Goal: Find specific page/section: Find specific page/section

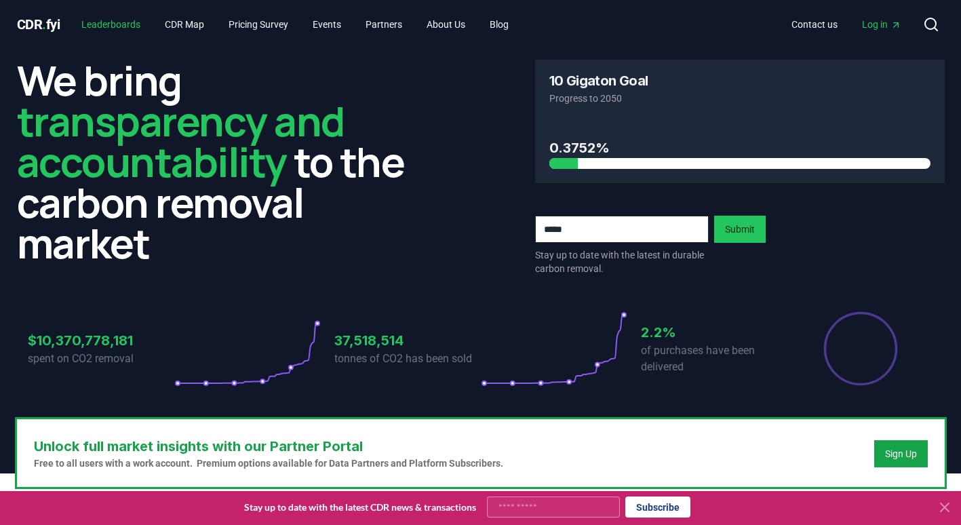
click at [133, 24] on link "Leaderboards" at bounding box center [111, 24] width 81 height 24
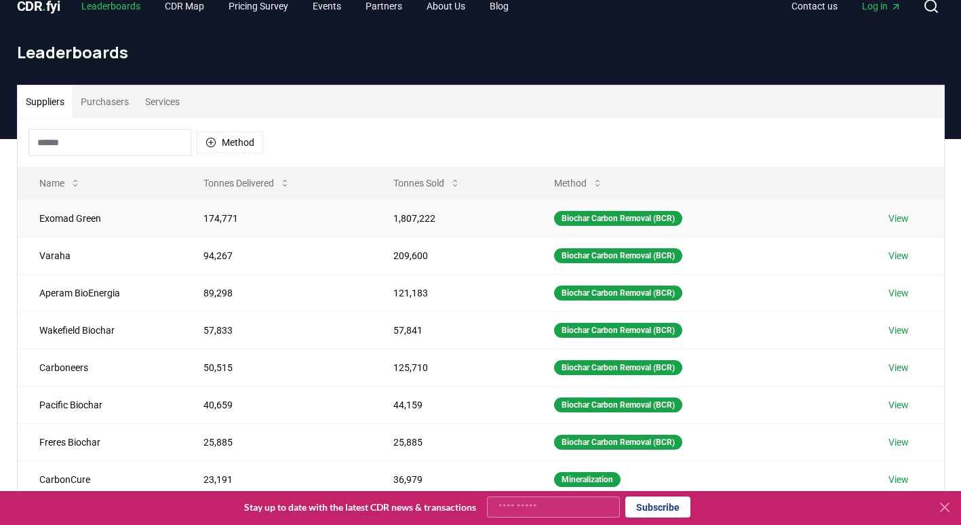
scroll to position [17, 0]
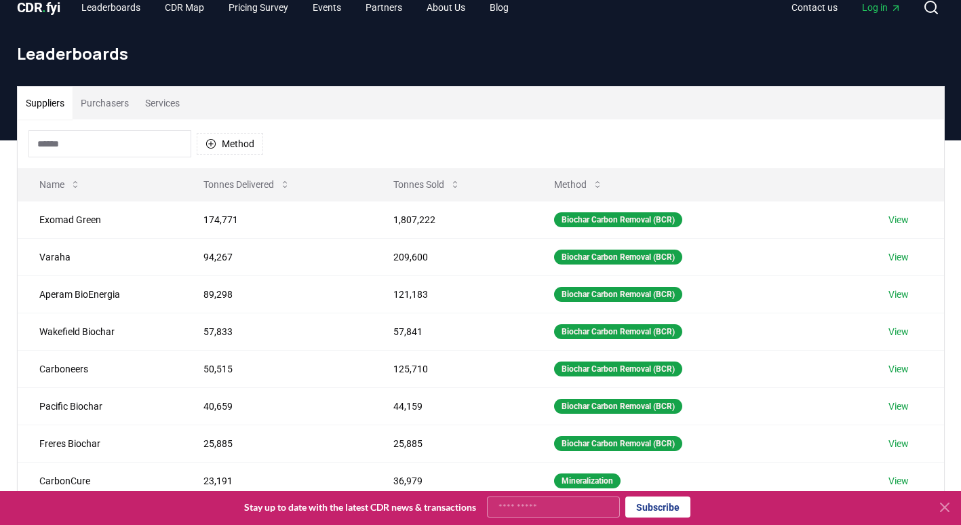
click at [101, 101] on button "Purchasers" at bounding box center [105, 103] width 64 height 33
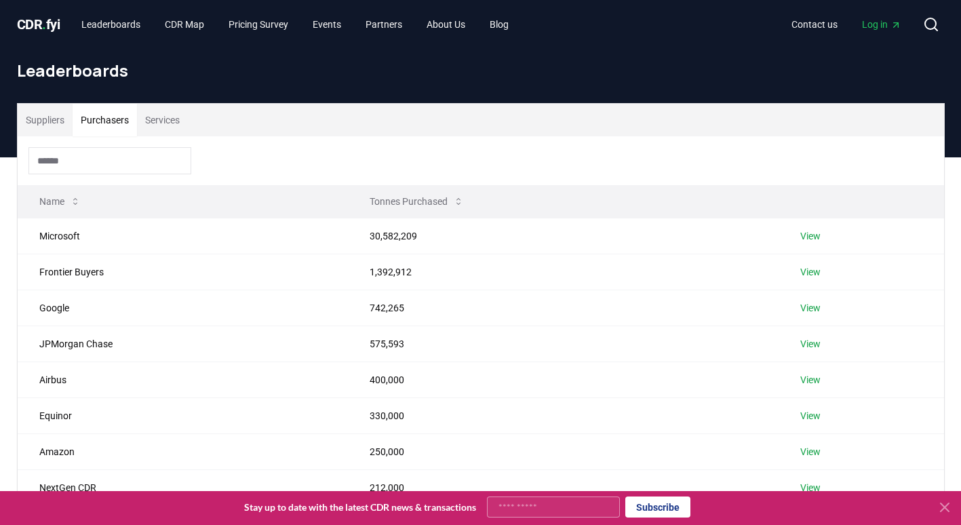
scroll to position [0, 0]
click at [176, 119] on button "Services" at bounding box center [162, 120] width 51 height 33
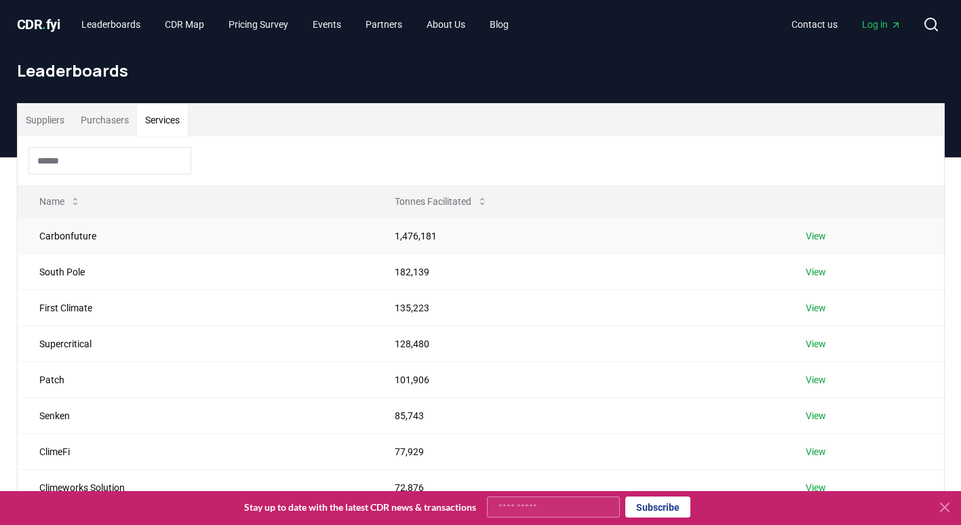
click at [816, 233] on link "View" at bounding box center [816, 236] width 20 height 14
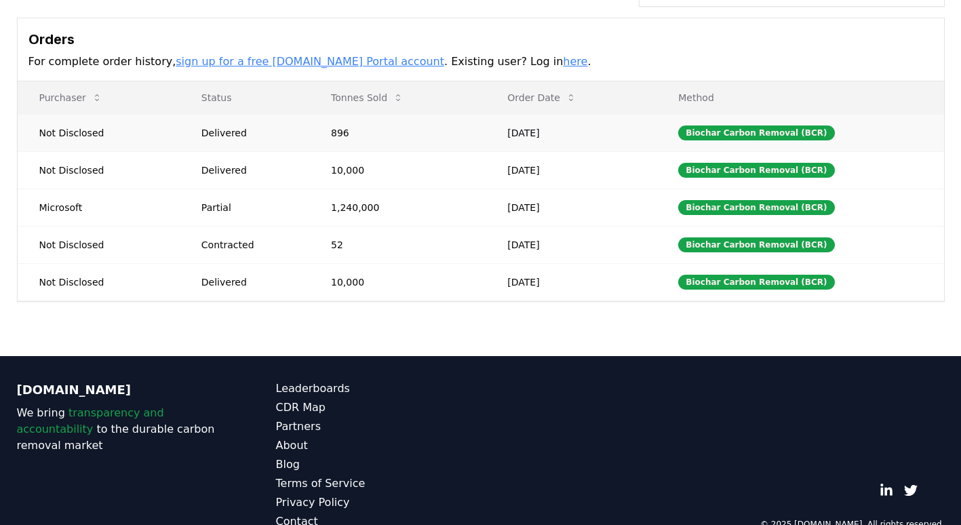
scroll to position [339, 0]
